Goal: Task Accomplishment & Management: Use online tool/utility

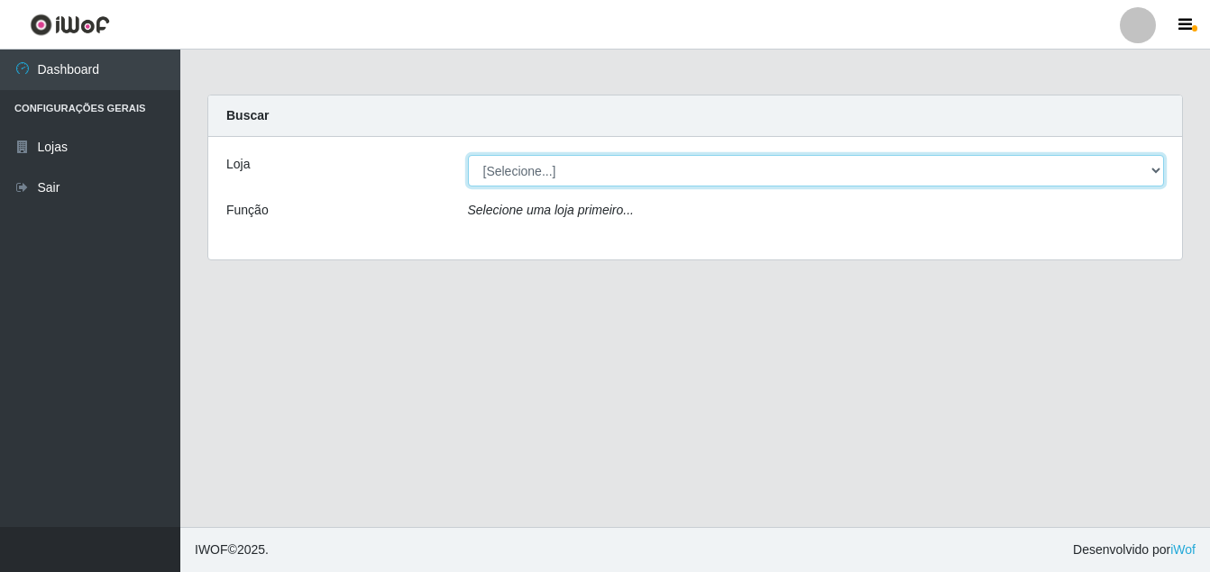
click at [523, 165] on select "[Selecione...] Ajubá Mercado" at bounding box center [816, 171] width 697 height 32
select select "402"
click at [468, 155] on select "[Selecione...] Ajubá Mercado" at bounding box center [816, 171] width 697 height 32
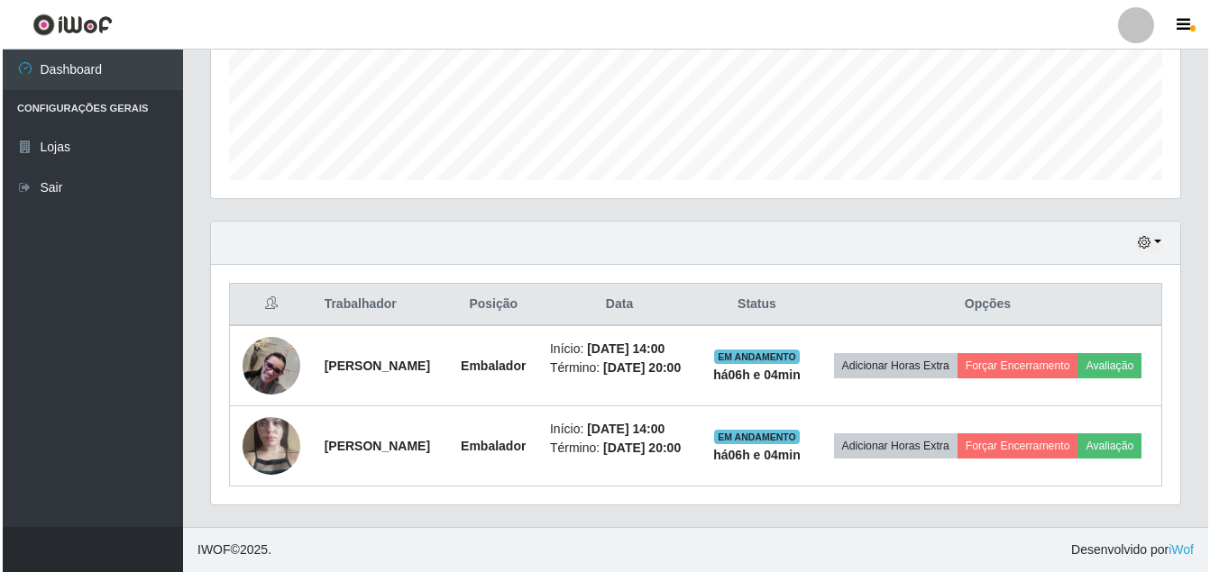
scroll to position [529, 0]
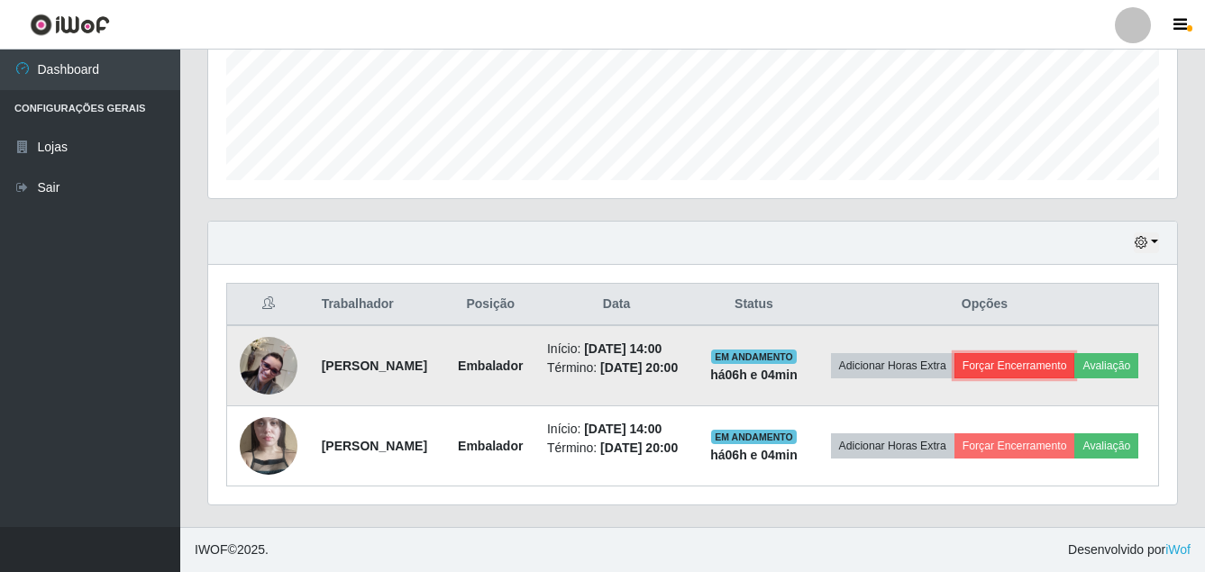
click at [1076, 353] on button "Forçar Encerramento" at bounding box center [1015, 365] width 121 height 25
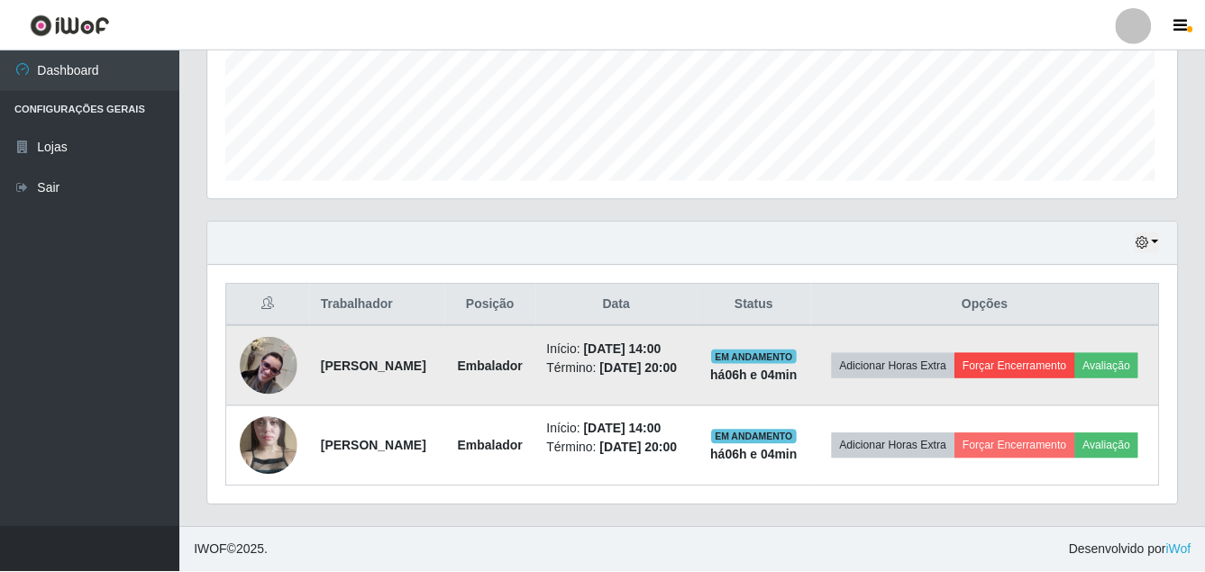
scroll to position [374, 960]
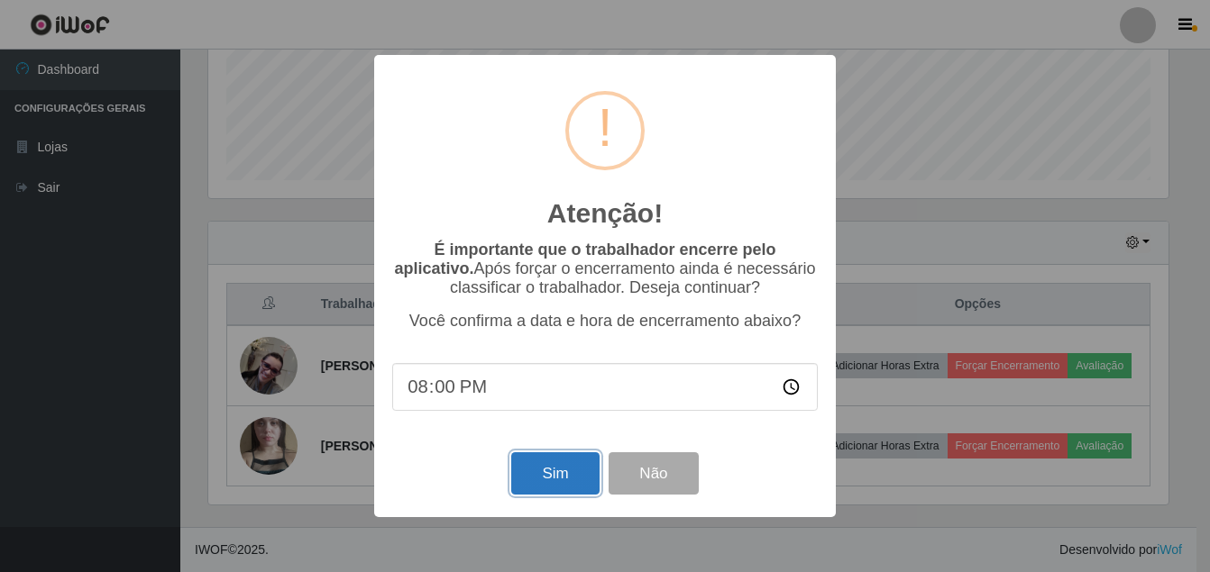
click at [565, 484] on button "Sim" at bounding box center [554, 474] width 87 height 42
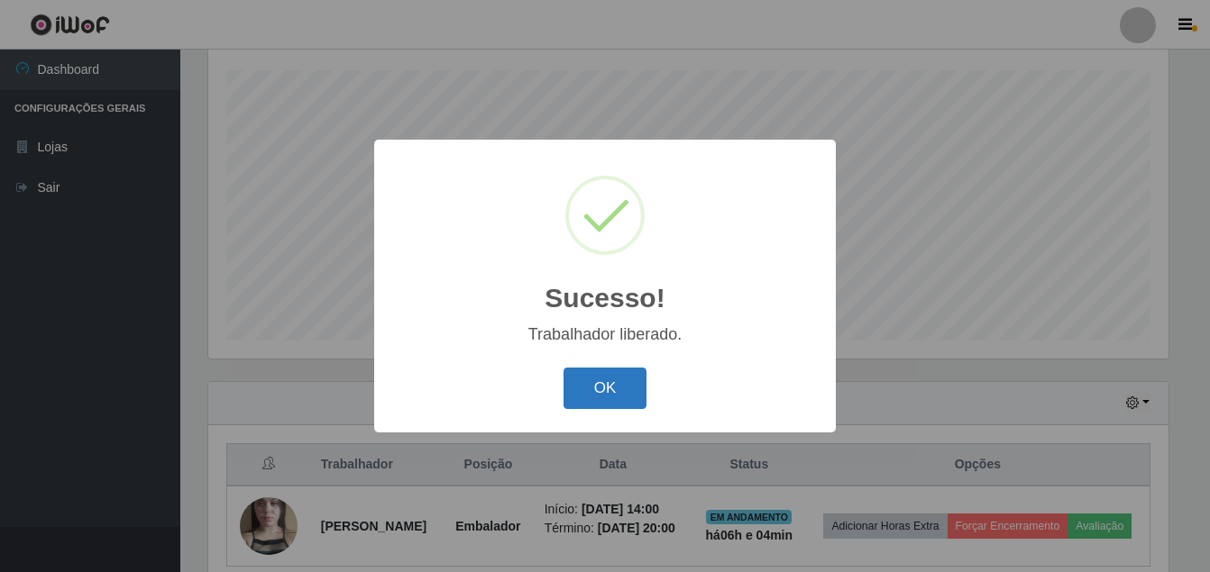
click at [604, 383] on button "OK" at bounding box center [605, 389] width 84 height 42
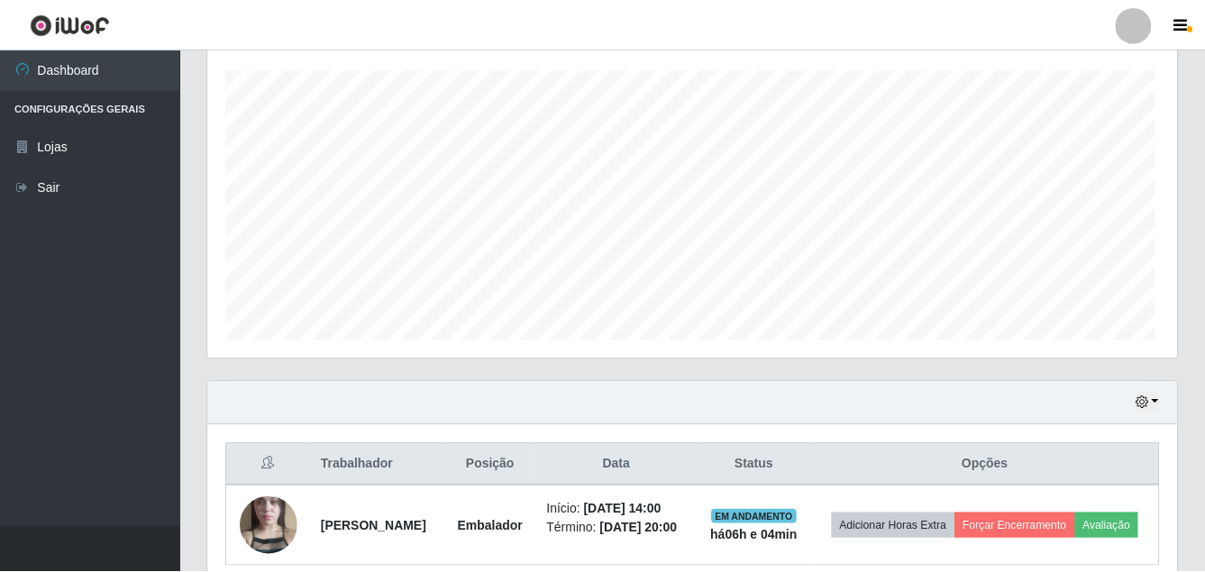
scroll to position [374, 969]
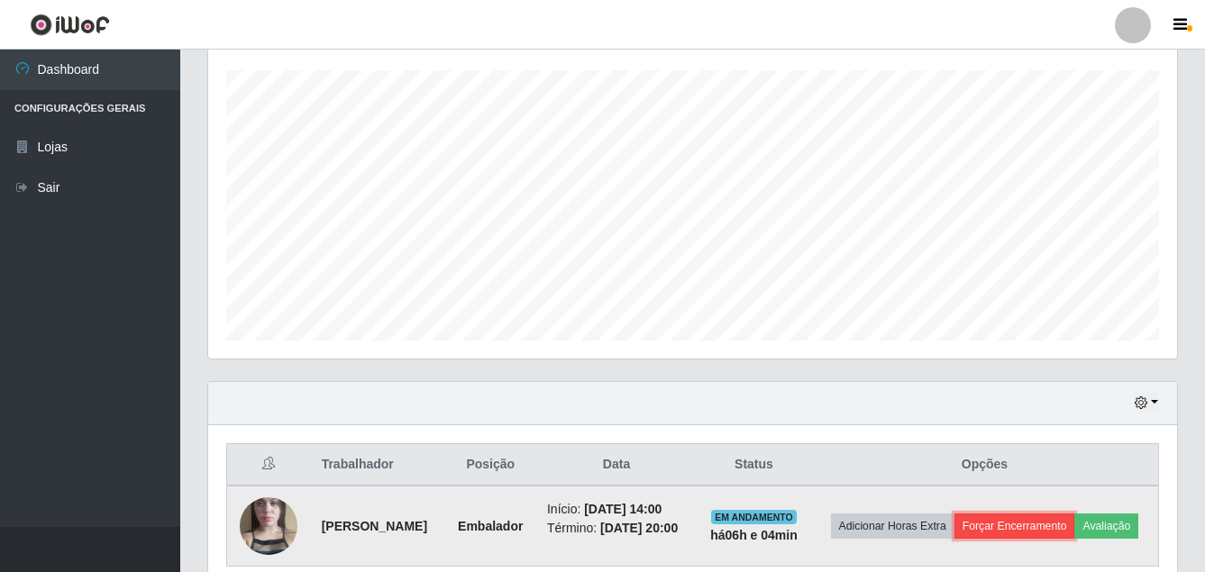
click at [1044, 531] on button "Forçar Encerramento" at bounding box center [1015, 526] width 121 height 25
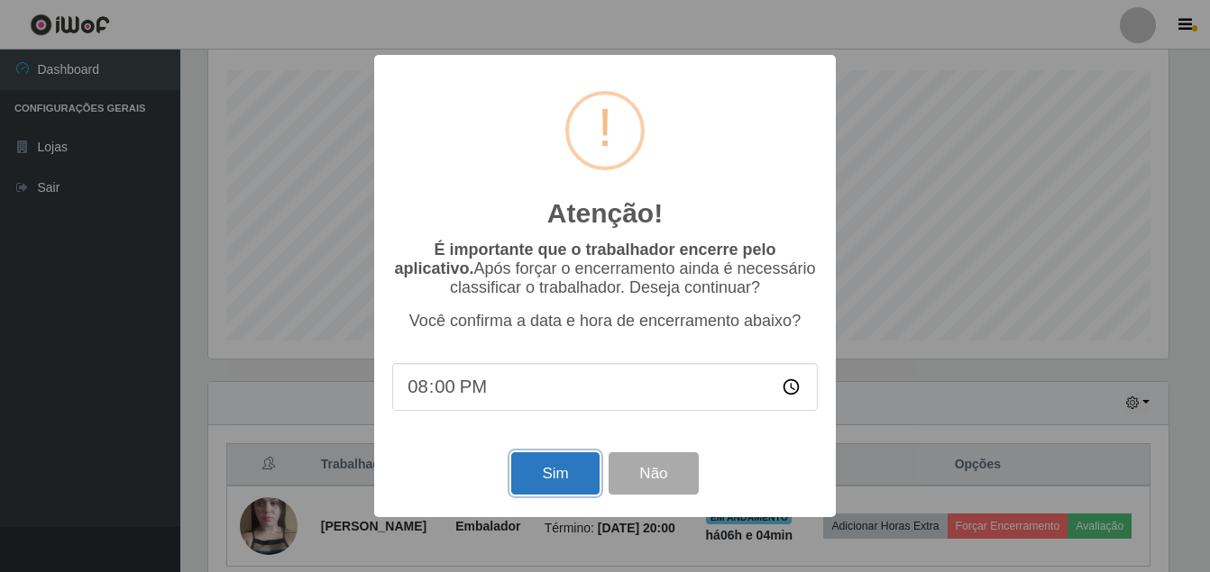
click at [545, 480] on button "Sim" at bounding box center [554, 474] width 87 height 42
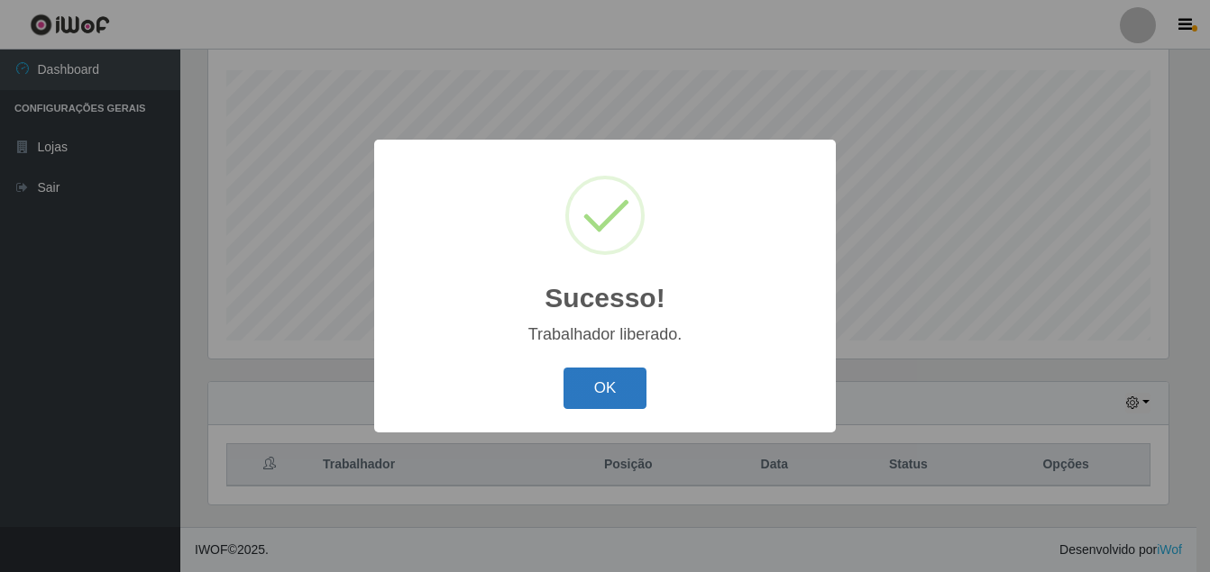
click at [594, 392] on button "OK" at bounding box center [605, 389] width 84 height 42
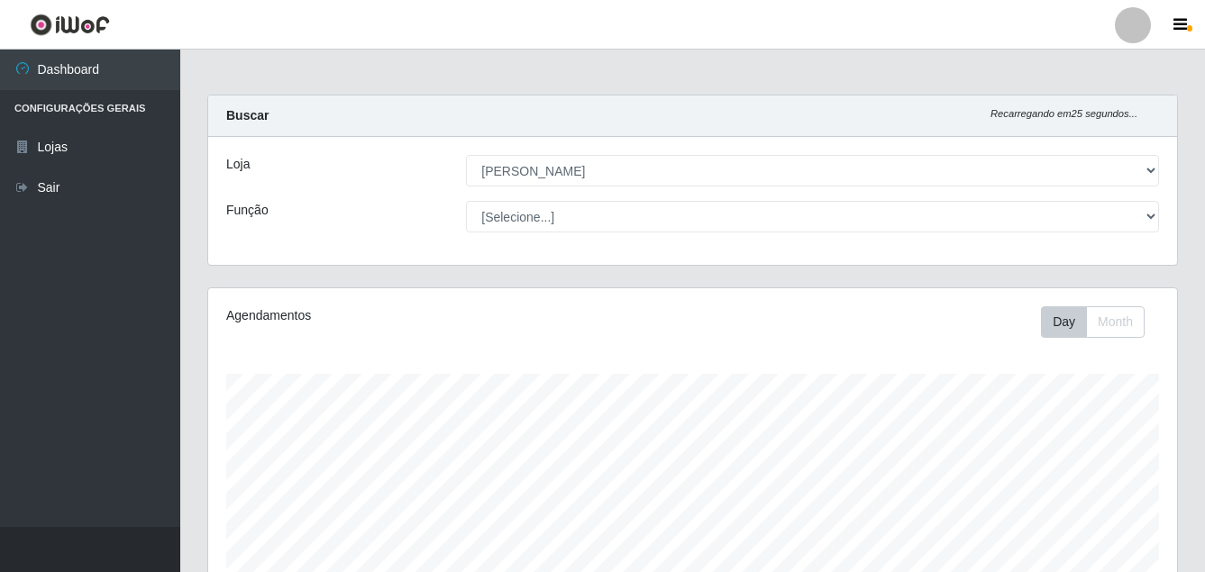
scroll to position [304, 0]
